Goal: Book appointment/travel/reservation

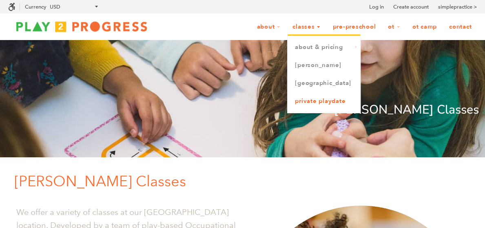
click at [324, 107] on link "Private Playdate" at bounding box center [324, 101] width 73 height 18
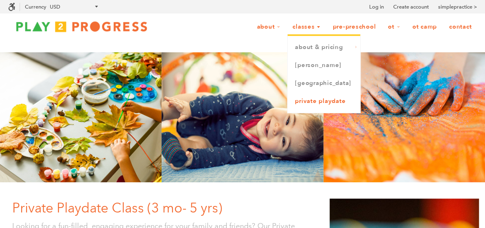
click at [308, 103] on link "Private Playdate" at bounding box center [324, 101] width 73 height 18
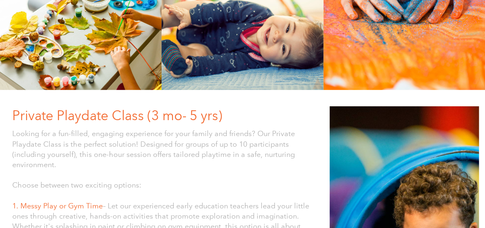
scroll to position [79, 0]
